Goal: Navigation & Orientation: Find specific page/section

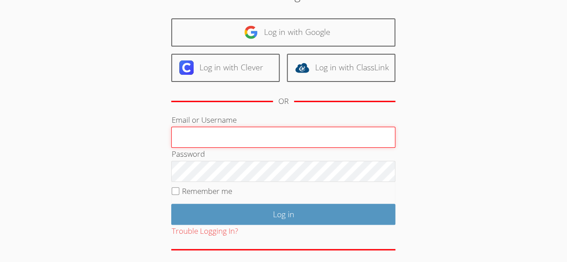
scroll to position [85, 0]
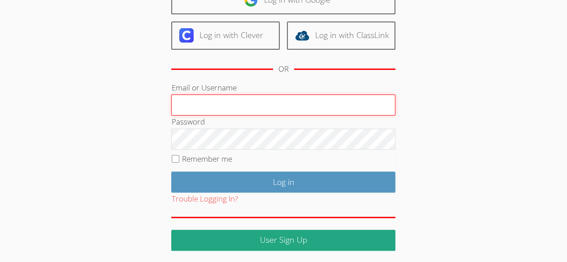
type input "[EMAIL_ADDRESS][DOMAIN_NAME]"
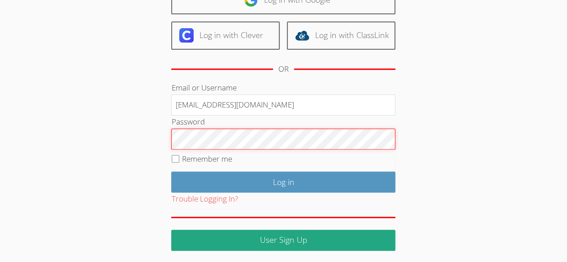
click at [155, 131] on div "User Log in Log in with Google Log in with Clever Log in with ClassLink OR Emai…" at bounding box center [283, 102] width 306 height 297
click at [153, 130] on div "User Log in Log in with Google Log in with Clever Log in with ClassLink OR Emai…" at bounding box center [283, 102] width 306 height 297
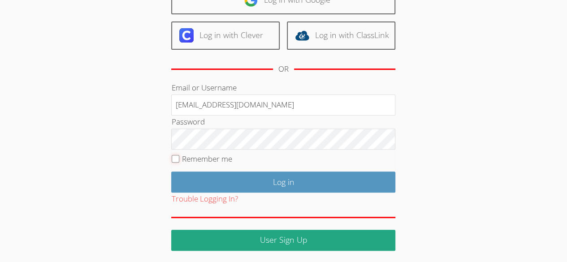
click at [172, 158] on input "Remember me" at bounding box center [176, 159] width 8 height 8
click at [178, 156] on input "Remember me" at bounding box center [176, 159] width 8 height 8
checkbox input "false"
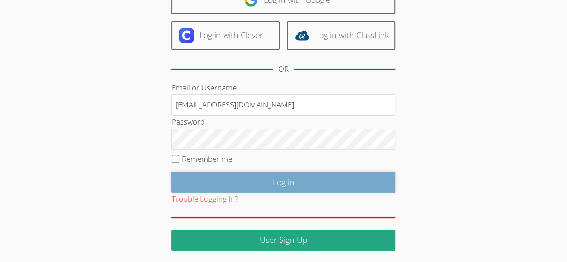
click at [235, 176] on input "Log in" at bounding box center [283, 182] width 224 height 21
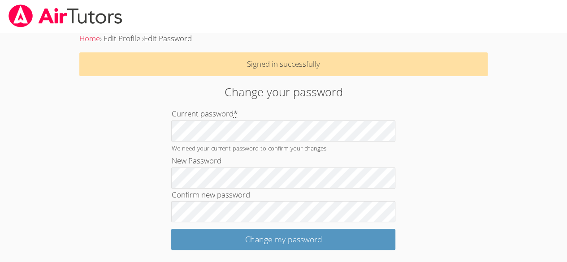
click at [113, 184] on div "Home › Edit Profile › Edit Password Signed in successfully Change your password…" at bounding box center [283, 141] width 425 height 218
click at [139, 180] on div "Change your password Current password * We need your current password to confir…" at bounding box center [283, 166] width 306 height 167
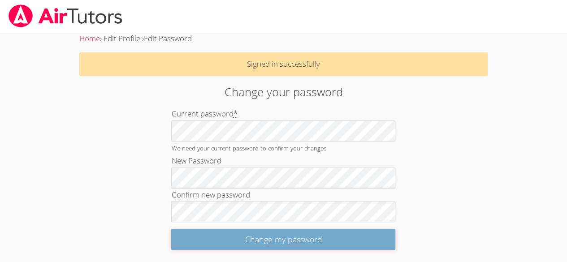
click at [269, 240] on input "Change my password" at bounding box center [283, 239] width 224 height 21
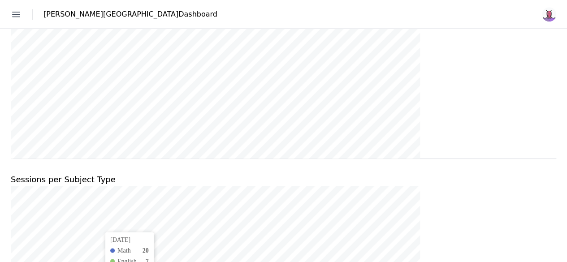
scroll to position [498, 0]
click at [0, 0] on link "Students" at bounding box center [0, 0] width 0 height 0
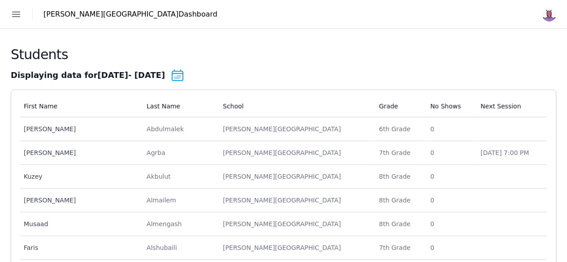
click at [0, 0] on link "Schools" at bounding box center [0, 0] width 0 height 0
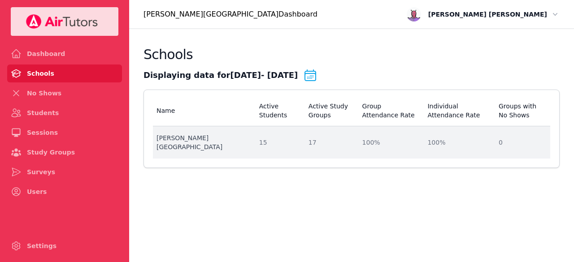
click at [221, 147] on div "Beverly Vista Middle School" at bounding box center [202, 143] width 92 height 18
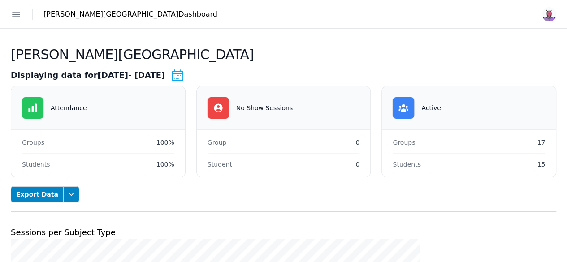
click at [0, 0] on link "Students" at bounding box center [0, 0] width 0 height 0
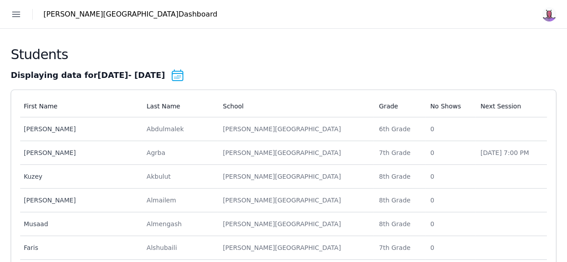
click at [0, 0] on link "Schools" at bounding box center [0, 0] width 0 height 0
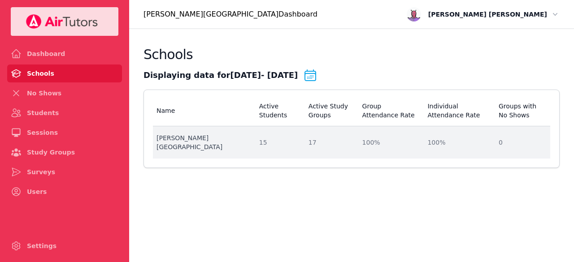
click at [254, 150] on td "Active Students 15" at bounding box center [278, 142] width 49 height 32
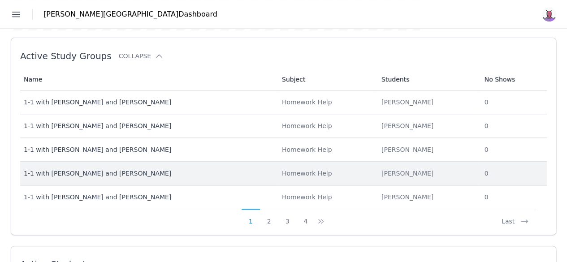
scroll to position [359, 0]
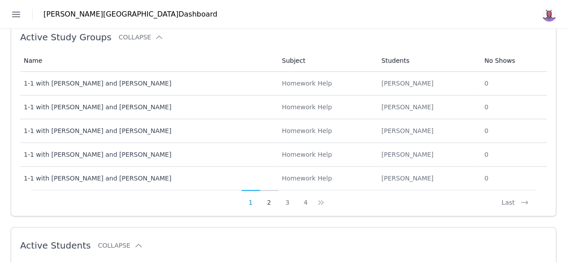
click at [278, 200] on button "2" at bounding box center [269, 198] width 18 height 17
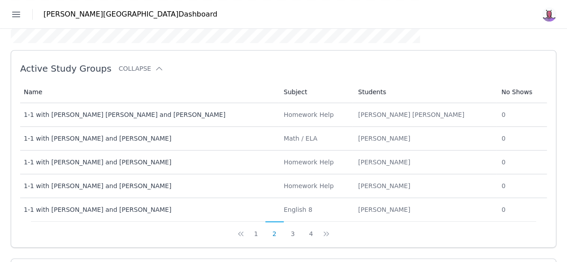
scroll to position [314, 0]
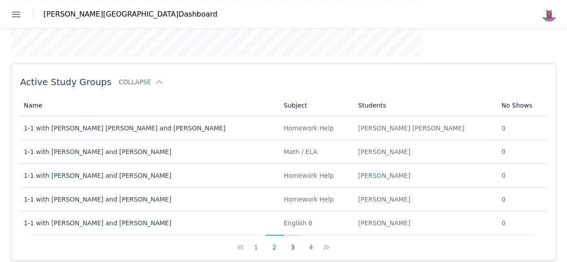
click at [302, 243] on button "3" at bounding box center [293, 243] width 18 height 17
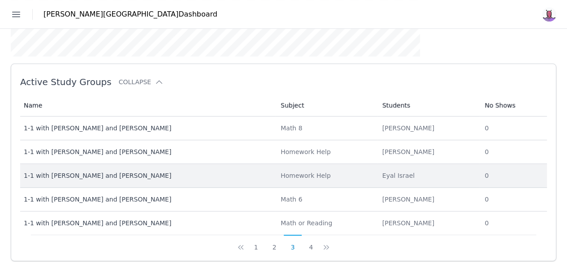
click at [270, 173] on div "1-1 with Eyal Israel and Thomas Baran" at bounding box center [147, 175] width 246 height 9
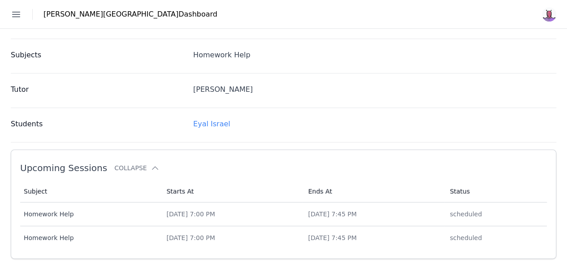
scroll to position [224, 0]
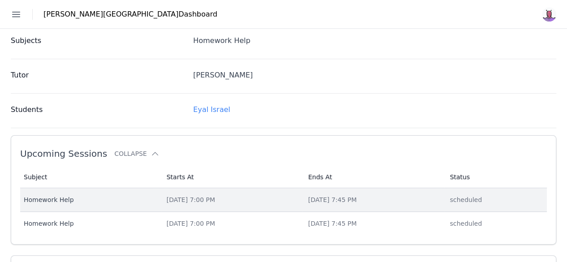
click at [297, 200] on div "Oct 6, 2025 7:00 PM" at bounding box center [231, 199] width 131 height 9
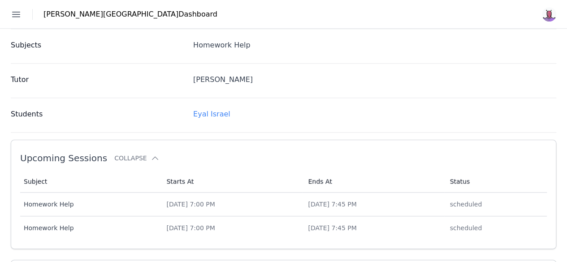
scroll to position [224, 0]
